Goal: Register for event/course

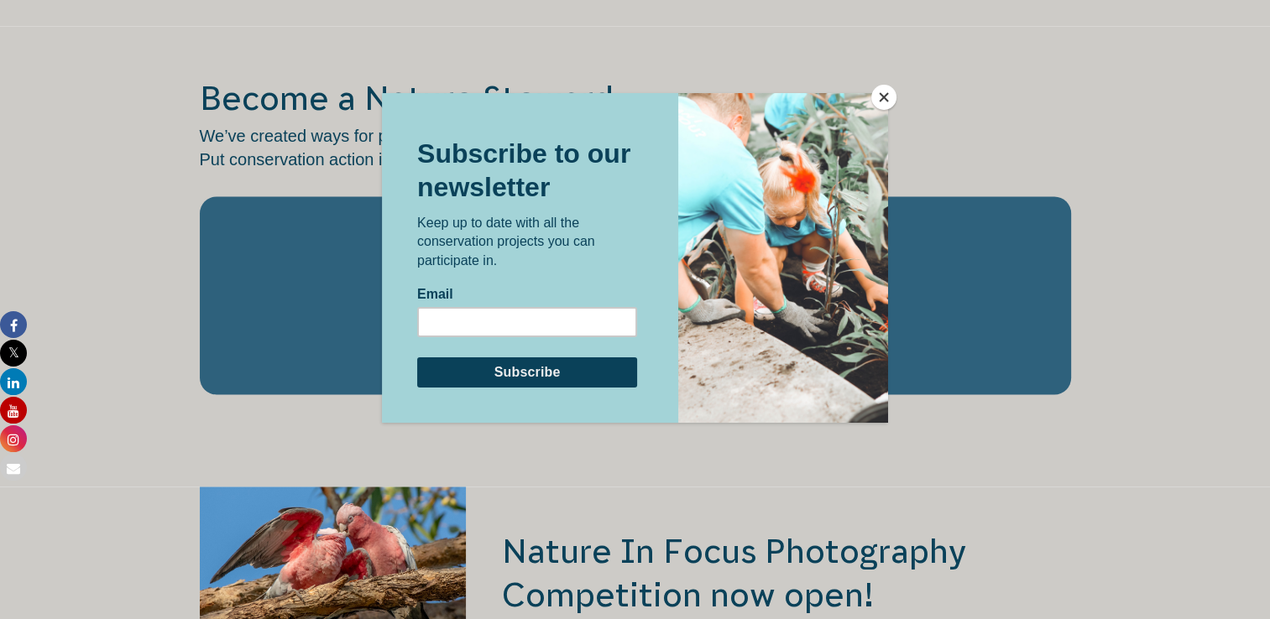
scroll to position [2752, 0]
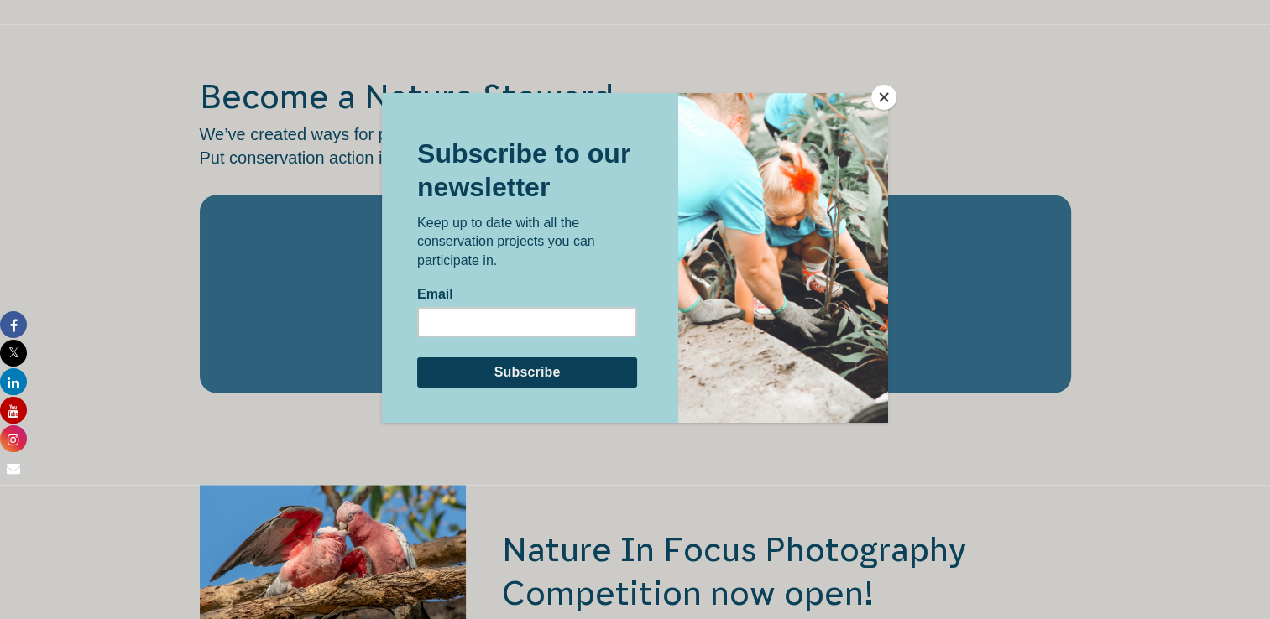
click at [883, 86] on button "Close" at bounding box center [883, 97] width 25 height 25
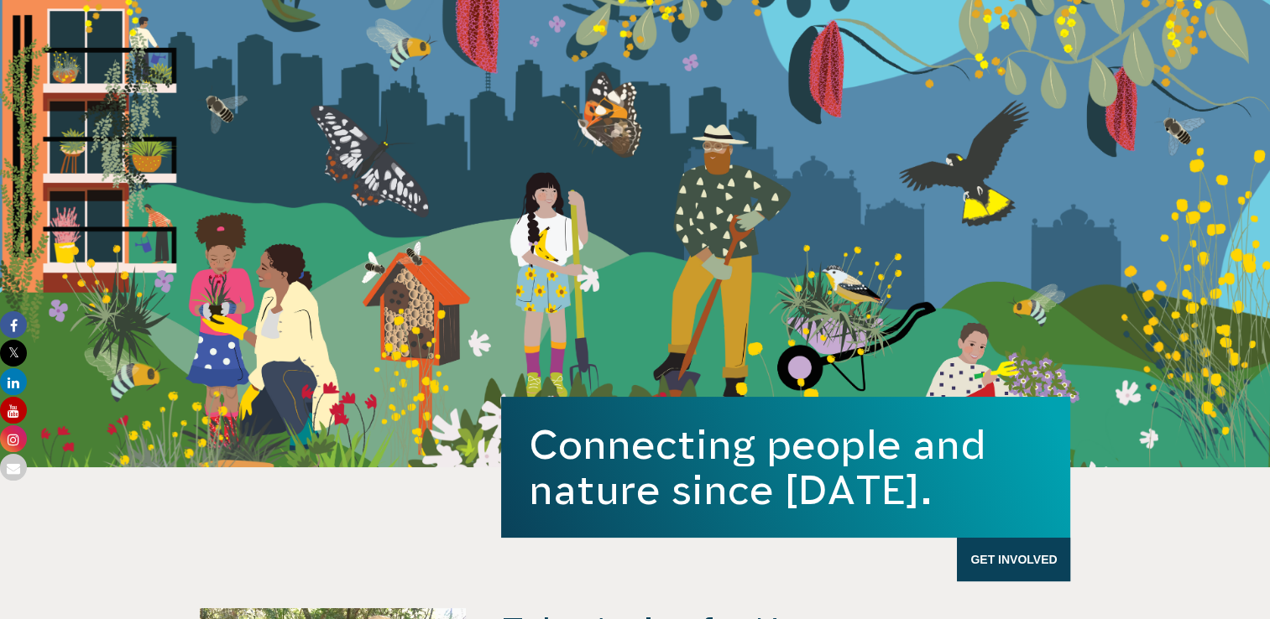
scroll to position [0, 0]
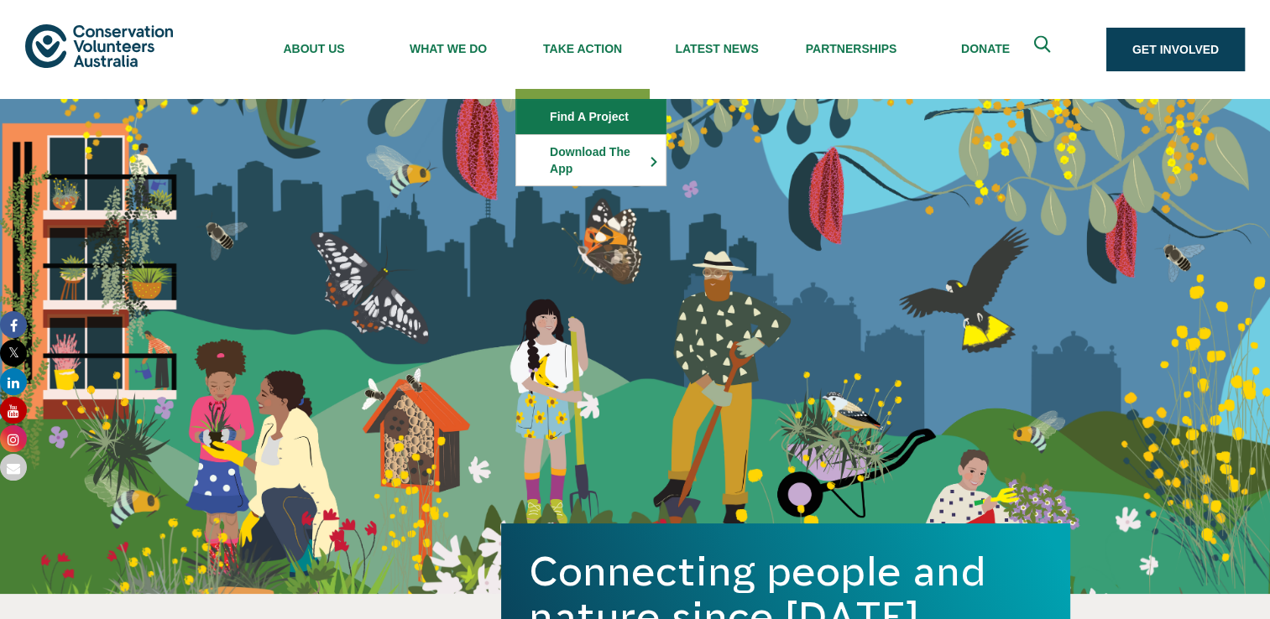
click at [588, 113] on link "Find a project" at bounding box center [590, 117] width 149 height 34
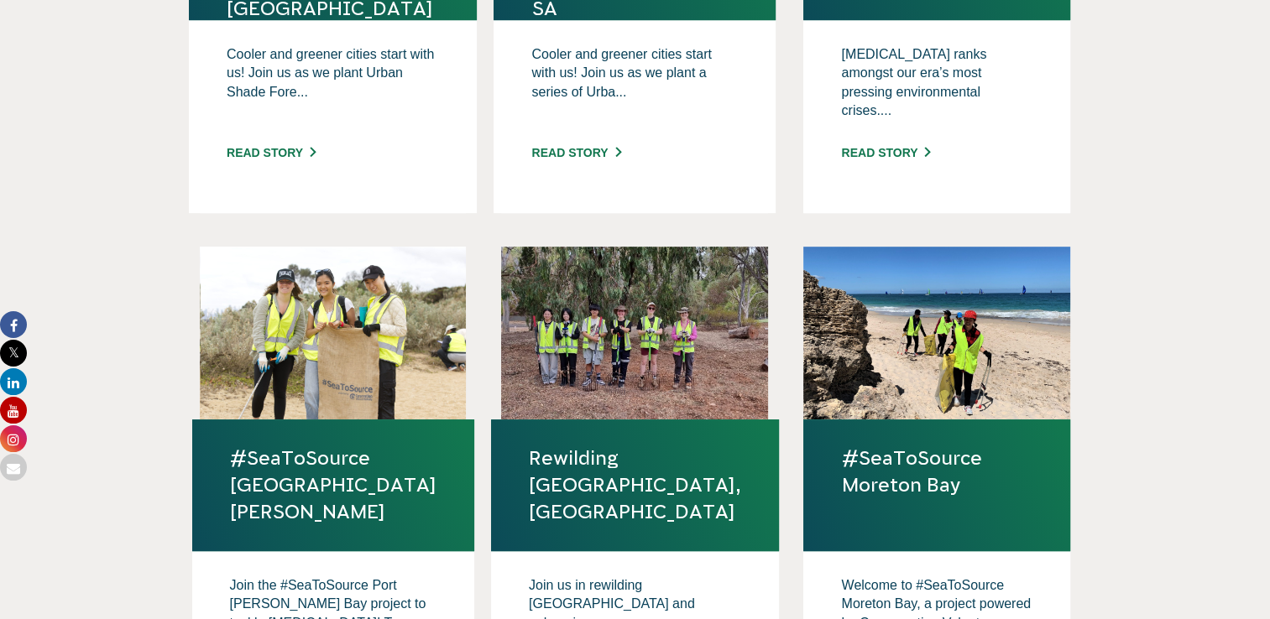
scroll to position [836, 0]
click at [308, 445] on link "#SeaToSource [GEOGRAPHIC_DATA][PERSON_NAME]" at bounding box center [333, 485] width 206 height 81
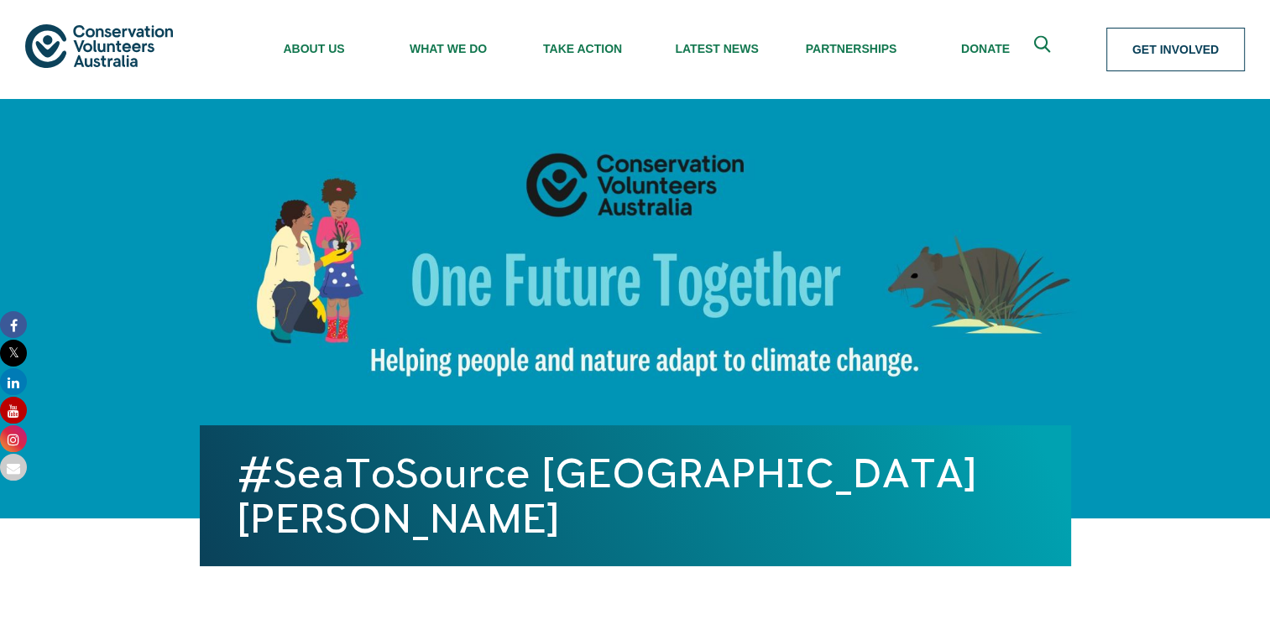
click at [1121, 39] on link "Get Involved" at bounding box center [1175, 50] width 139 height 44
